Goal: Information Seeking & Learning: Stay updated

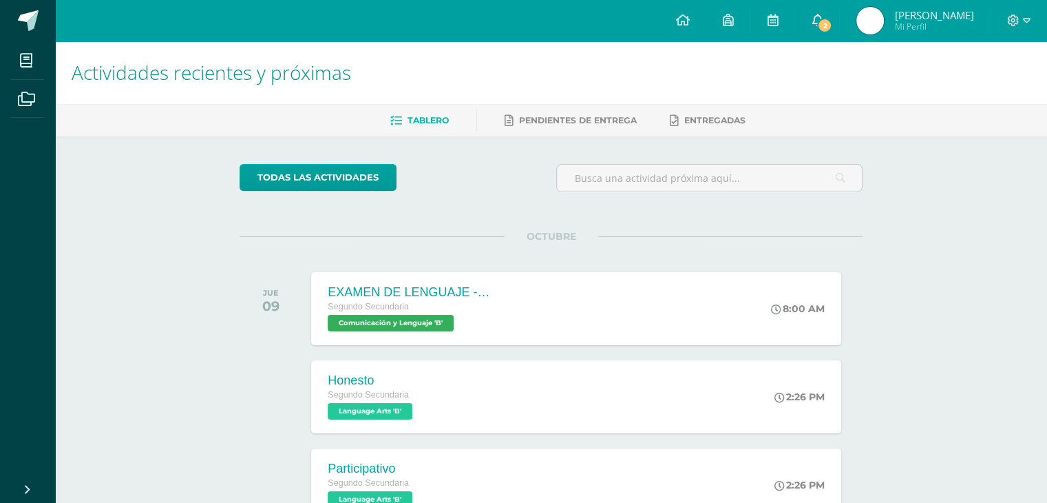
click at [823, 14] on icon at bounding box center [817, 20] width 11 height 12
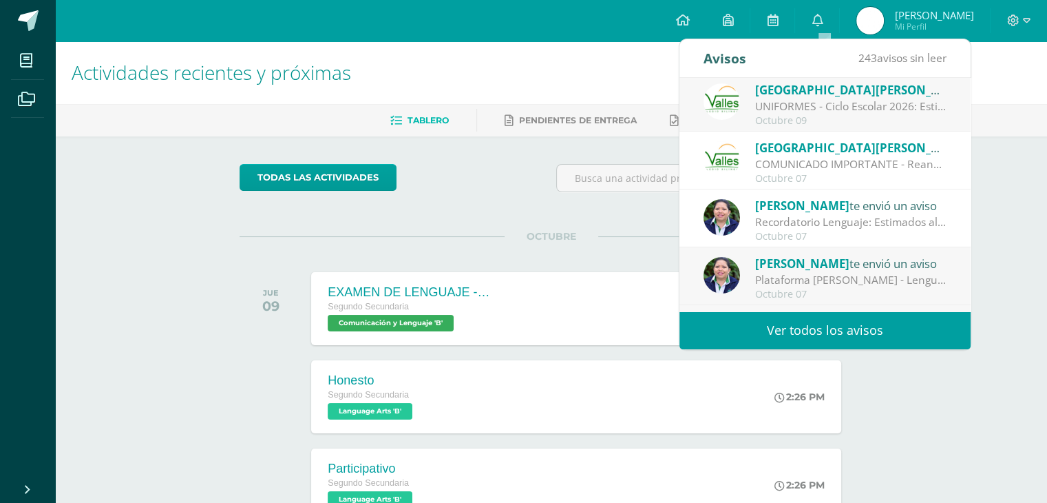
scroll to position [63, 0]
click at [807, 337] on link "Ver todos los avisos" at bounding box center [825, 330] width 291 height 38
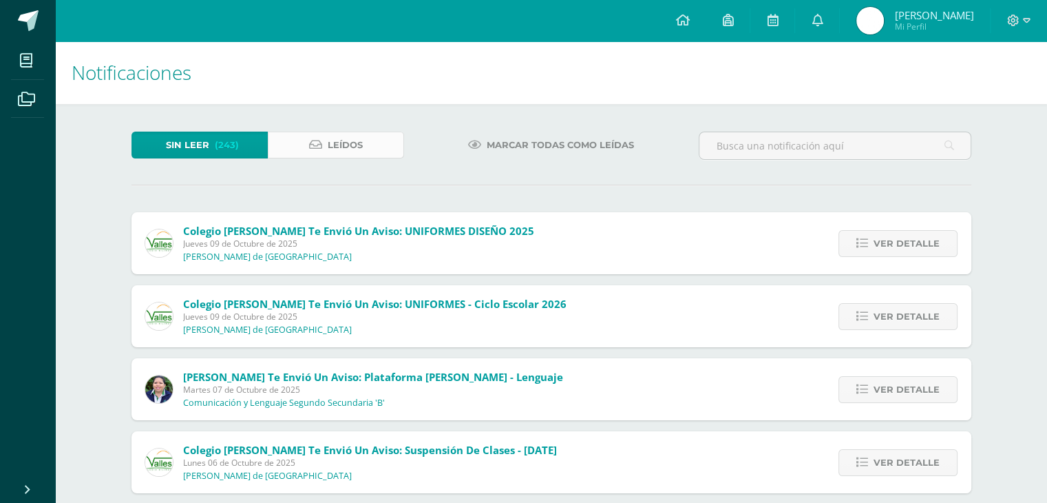
click at [369, 156] on link "Leídos" at bounding box center [336, 144] width 136 height 27
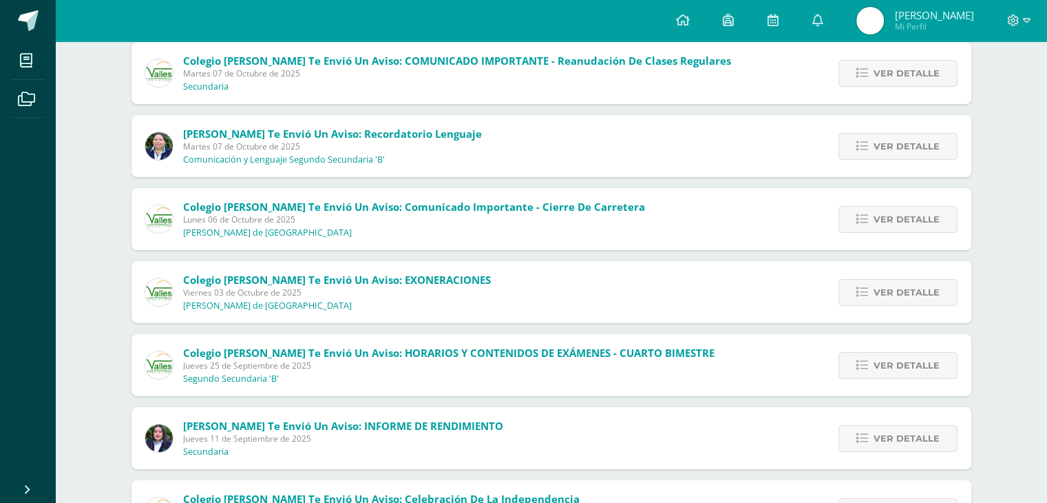
scroll to position [171, 0]
click at [879, 372] on span "Ver detalle" at bounding box center [907, 364] width 66 height 25
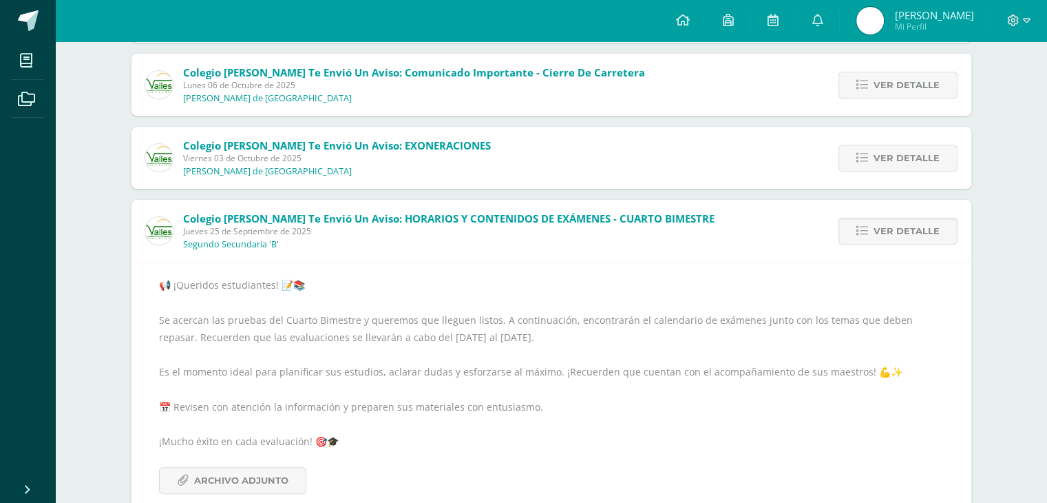
scroll to position [332, 0]
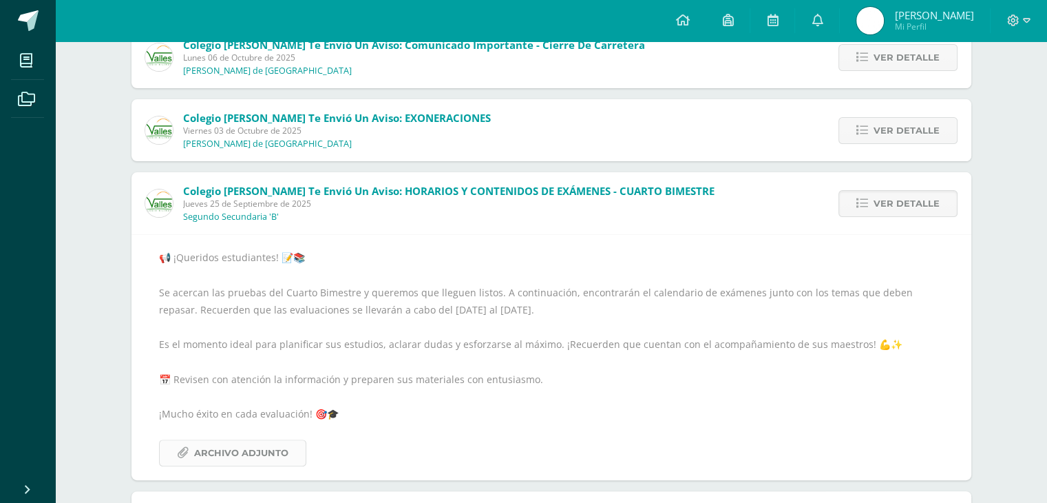
click at [249, 450] on span "Archivo Adjunto" at bounding box center [241, 452] width 94 height 25
